Goal: Information Seeking & Learning: Check status

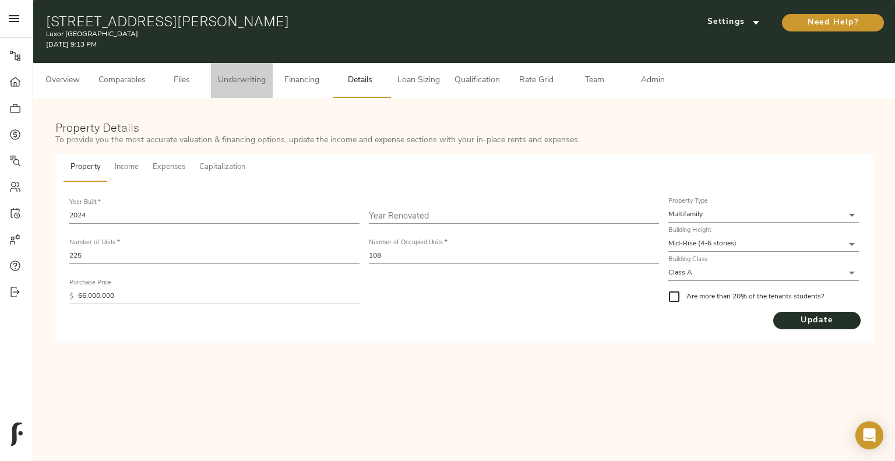
click at [246, 82] on span "Underwriting" at bounding box center [242, 80] width 48 height 15
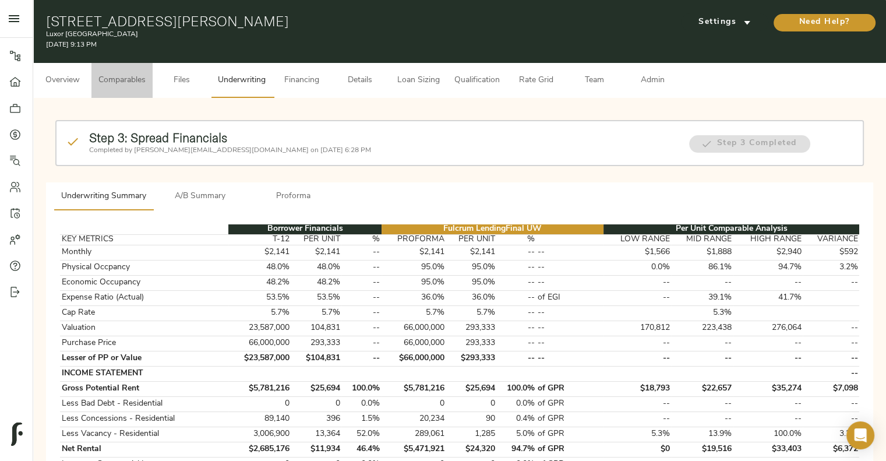
click at [122, 72] on button "Comparables" at bounding box center [121, 80] width 61 height 35
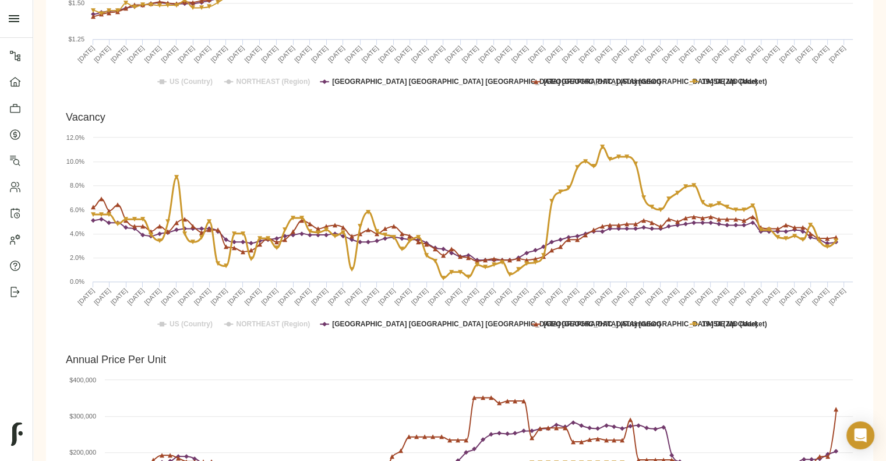
scroll to position [615, 0]
